Goal: Task Accomplishment & Management: Manage account settings

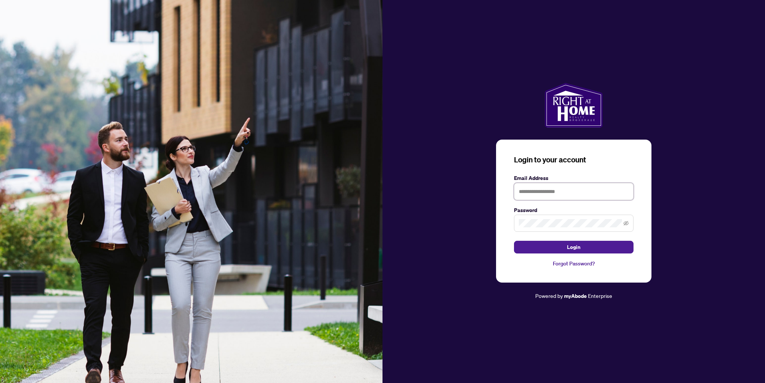
click at [598, 196] on input "text" at bounding box center [573, 191] width 119 height 17
type input "**********"
click at [514, 241] on button "Login" at bounding box center [573, 247] width 119 height 13
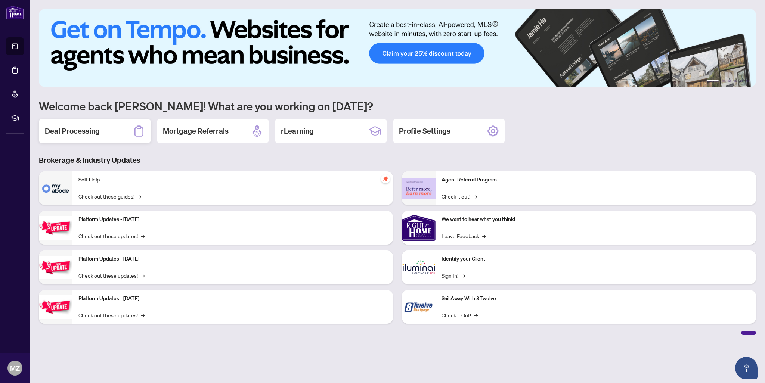
click at [90, 127] on h2 "Deal Processing" at bounding box center [72, 131] width 55 height 10
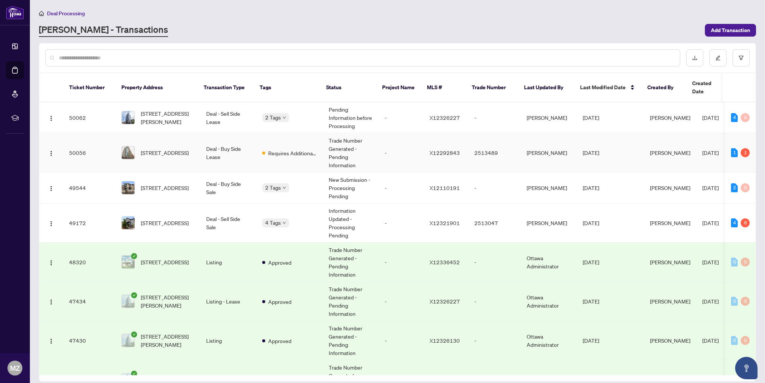
click at [243, 140] on td "Deal - Buy Side Lease" at bounding box center [228, 152] width 56 height 39
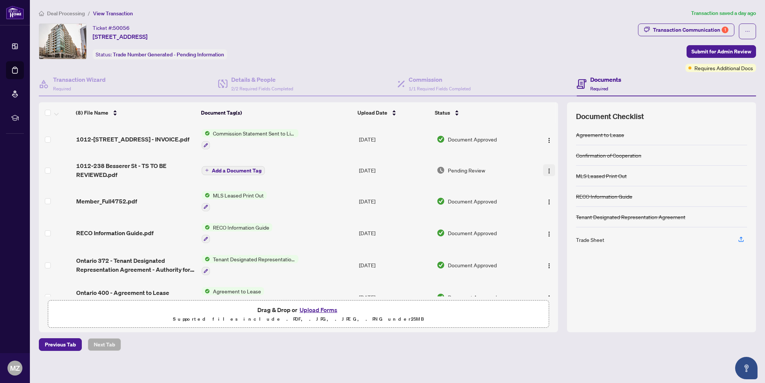
click at [548, 170] on img "button" at bounding box center [549, 171] width 6 height 6
click at [567, 206] on span "Download" at bounding box center [582, 207] width 71 height 8
click at [747, 30] on icon "ellipsis" at bounding box center [747, 31] width 5 height 5
click at [187, 351] on main "Deal Processing / View Transaction Transaction saved a day ago Ticket #: 50056 …" at bounding box center [397, 191] width 735 height 383
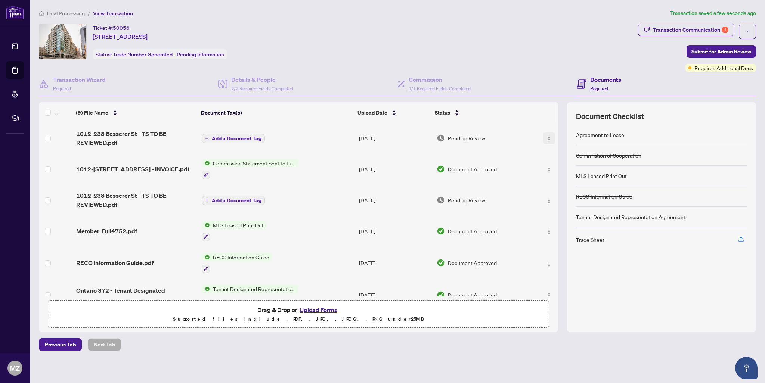
click at [547, 137] on img "button" at bounding box center [549, 139] width 6 height 6
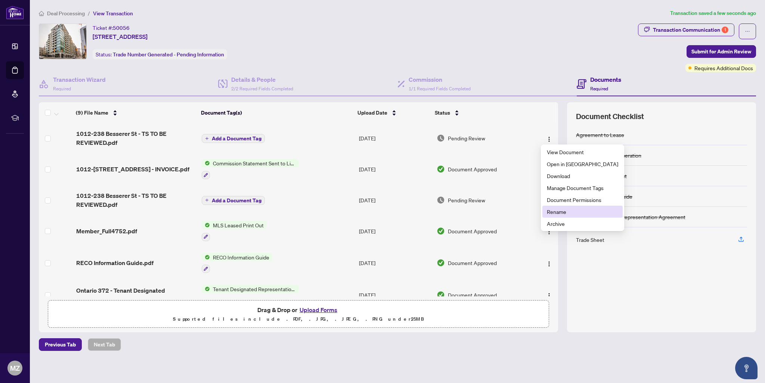
click at [561, 214] on span "Rename" at bounding box center [582, 212] width 71 height 8
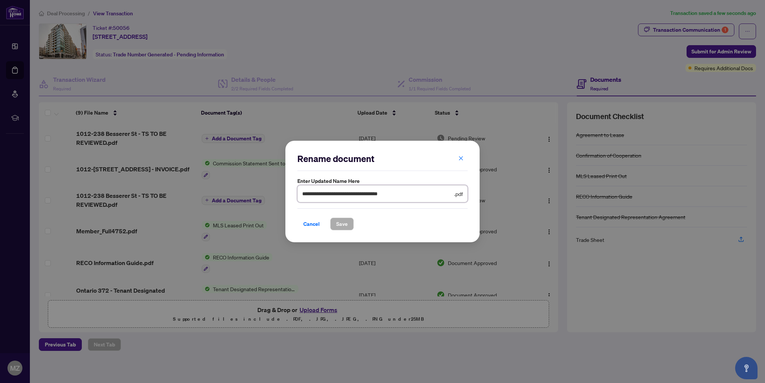
click at [383, 193] on input "**********" at bounding box center [377, 194] width 150 height 8
click at [351, 195] on input "**********" at bounding box center [377, 194] width 150 height 8
drag, startPoint x: 354, startPoint y: 193, endPoint x: 419, endPoint y: 191, distance: 65.0
click at [419, 191] on input "**********" at bounding box center [377, 194] width 150 height 8
type input "**********"
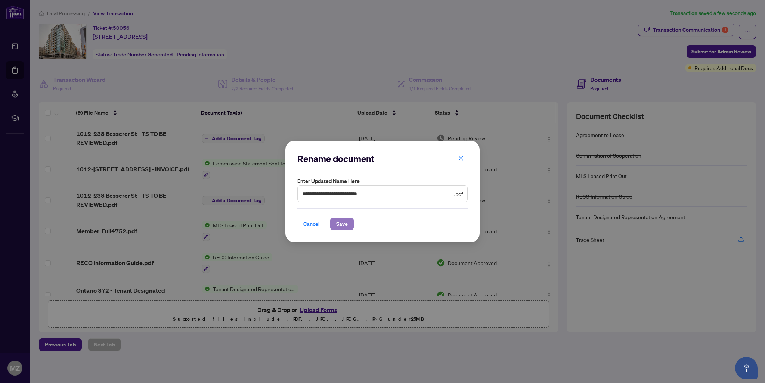
click at [339, 221] on span "Save" at bounding box center [342, 224] width 12 height 12
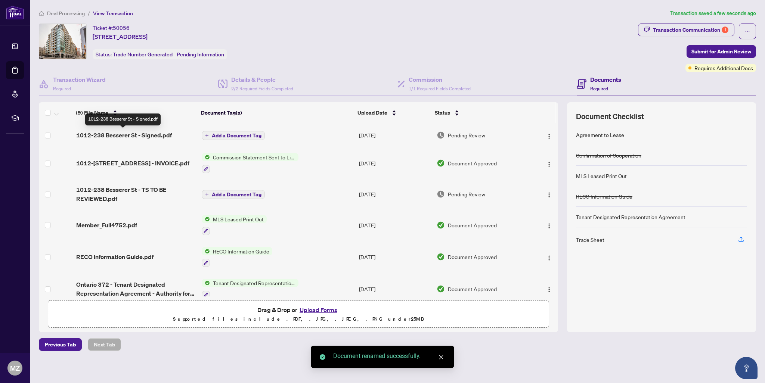
click at [151, 134] on span "1012-238 Besserer St - Signed.pdf" at bounding box center [124, 135] width 96 height 9
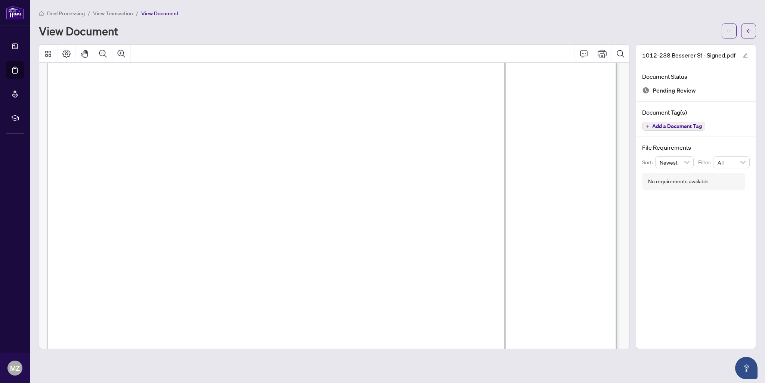
scroll to position [18, 0]
click at [746, 28] on icon "arrow-left" at bounding box center [748, 30] width 5 height 5
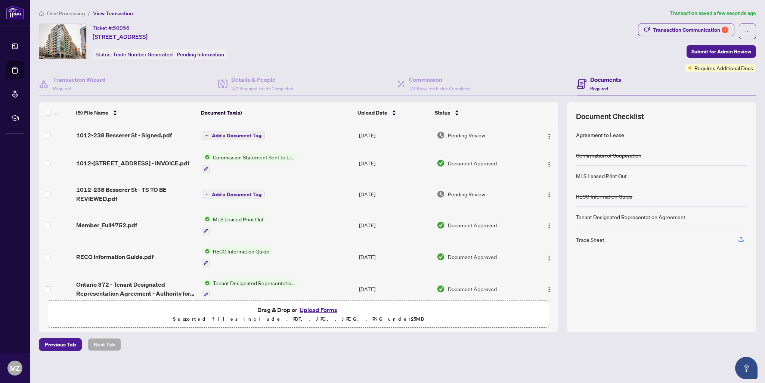
click at [224, 133] on span "Add a Document Tag" at bounding box center [237, 135] width 50 height 5
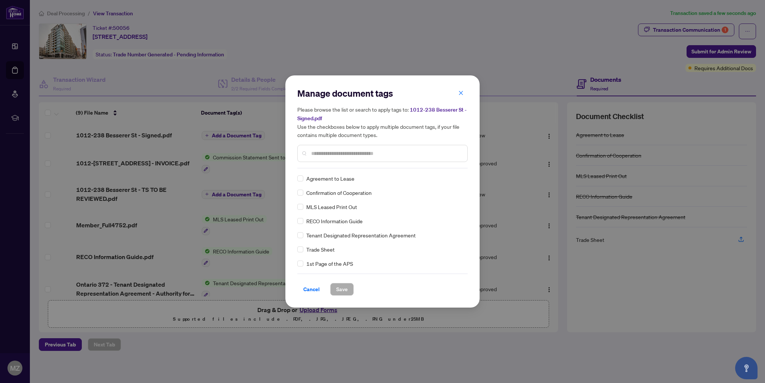
click at [423, 168] on div "Manage document tags Please browse the list or search to apply tags to: [STREET…" at bounding box center [382, 127] width 170 height 81
click at [367, 150] on input "text" at bounding box center [386, 153] width 150 height 8
click at [344, 290] on span "Save" at bounding box center [342, 289] width 12 height 12
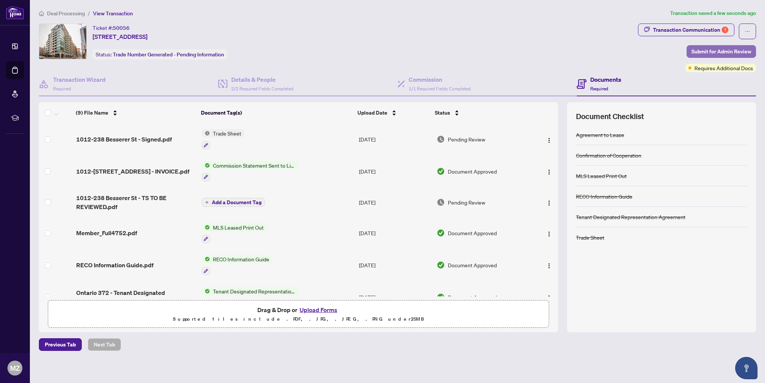
click at [715, 52] on span "Submit for Admin Review" at bounding box center [721, 52] width 60 height 12
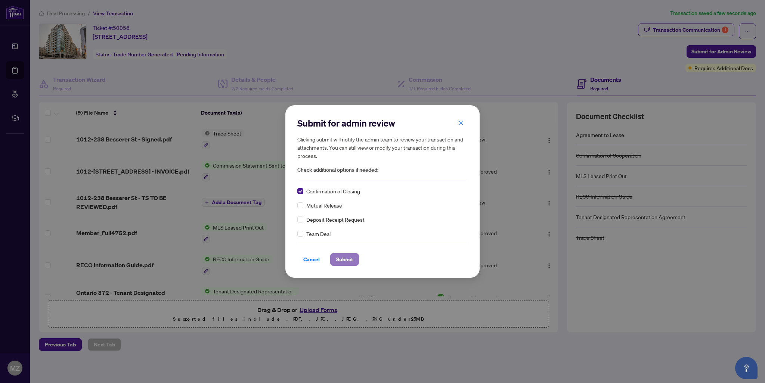
click at [342, 261] on span "Submit" at bounding box center [344, 260] width 17 height 12
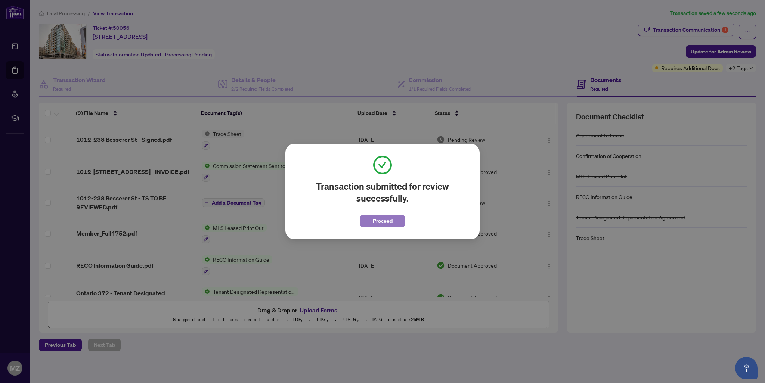
click at [387, 225] on span "Proceed" at bounding box center [383, 221] width 20 height 12
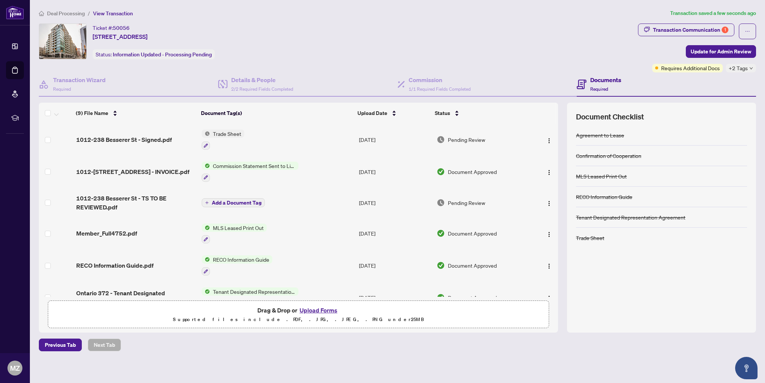
click at [78, 10] on body "Dashboard Deal Processing Mortgage Referrals rLearning MZ [PERSON_NAME] [EMAIL_…" at bounding box center [382, 191] width 765 height 383
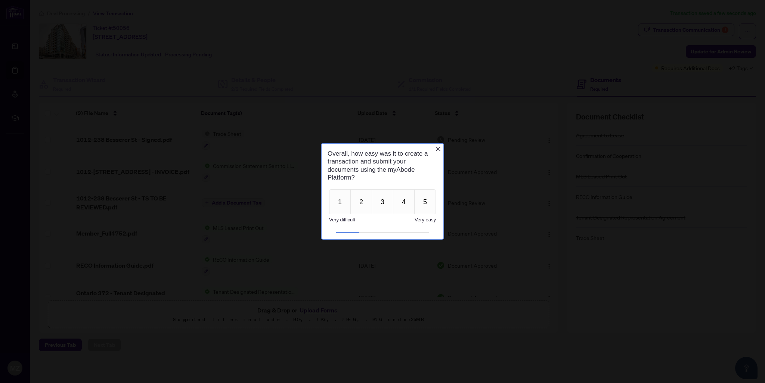
click at [441, 149] on icon "Close button" at bounding box center [438, 149] width 6 height 6
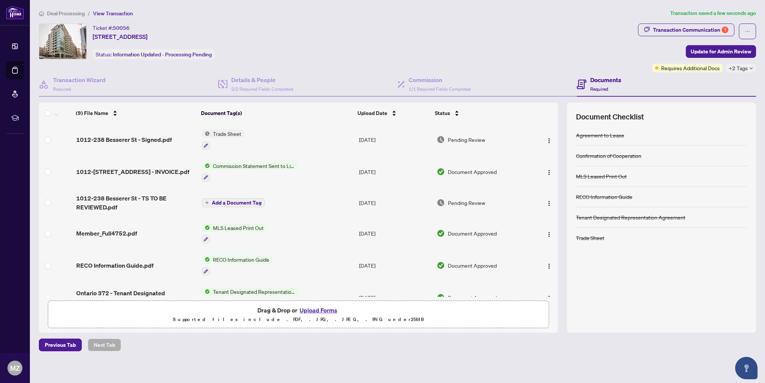
click at [64, 13] on span "Deal Processing" at bounding box center [66, 13] width 38 height 7
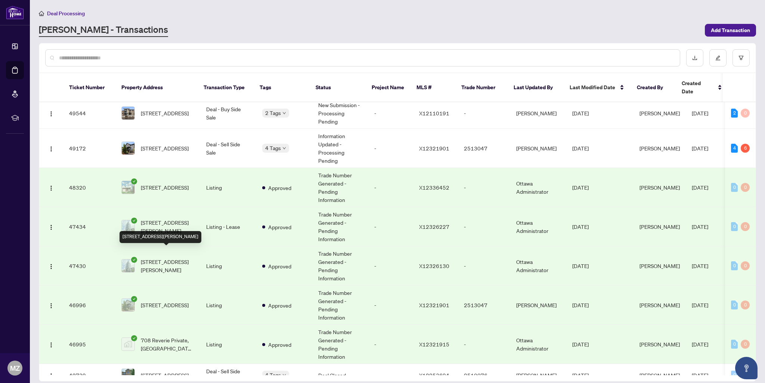
scroll to position [149, 0]
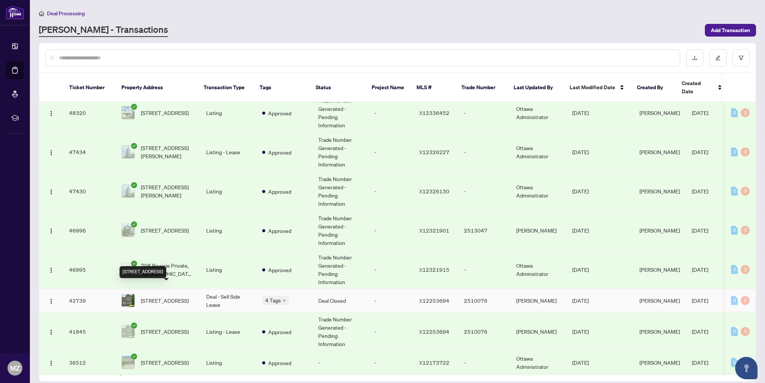
click at [176, 296] on span "[STREET_ADDRESS]" at bounding box center [165, 300] width 48 height 8
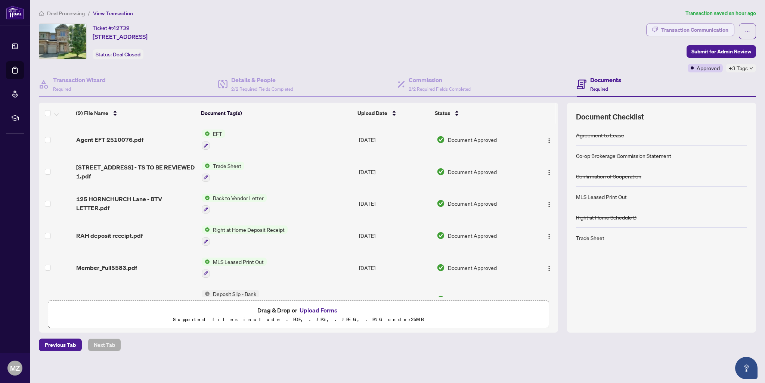
click at [719, 29] on div "Transaction Communication" at bounding box center [694, 30] width 67 height 12
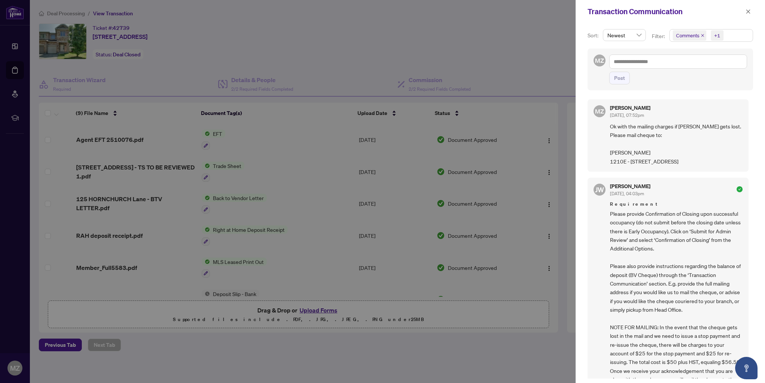
click at [327, 84] on div at bounding box center [382, 191] width 765 height 383
click at [152, 143] on div at bounding box center [382, 191] width 765 height 383
click at [748, 12] on icon "close" at bounding box center [748, 11] width 4 height 4
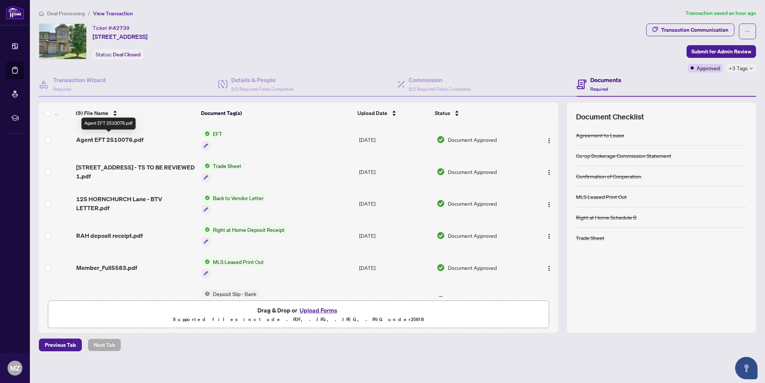
click at [127, 141] on span "Agent EFT 2510076.pdf" at bounding box center [109, 139] width 67 height 9
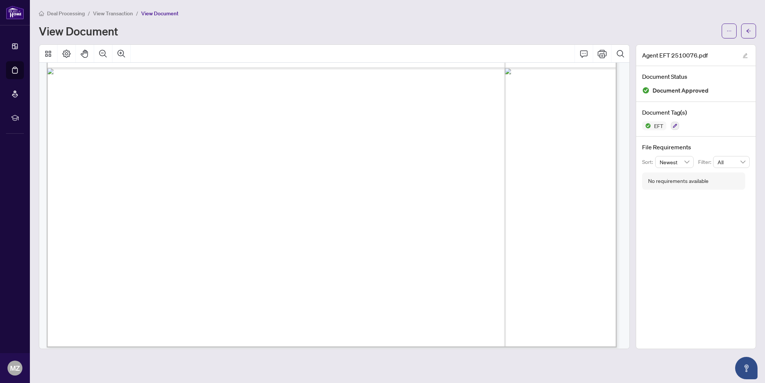
scroll to position [466, 0]
